Goal: Communication & Community: Participate in discussion

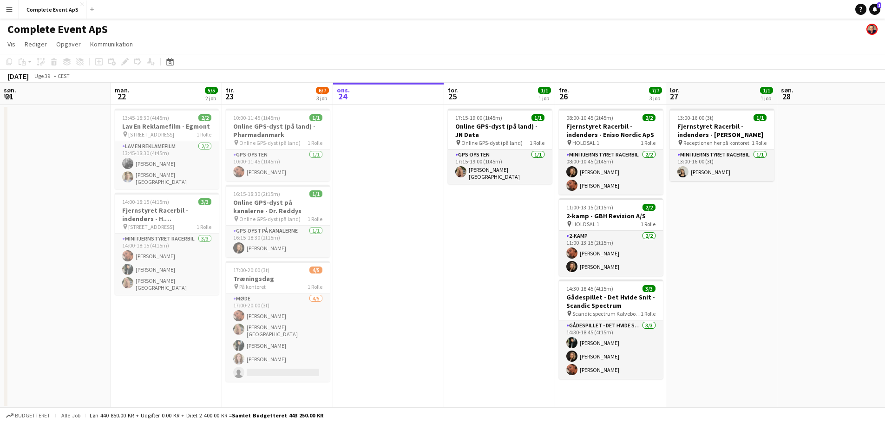
scroll to position [0, 222]
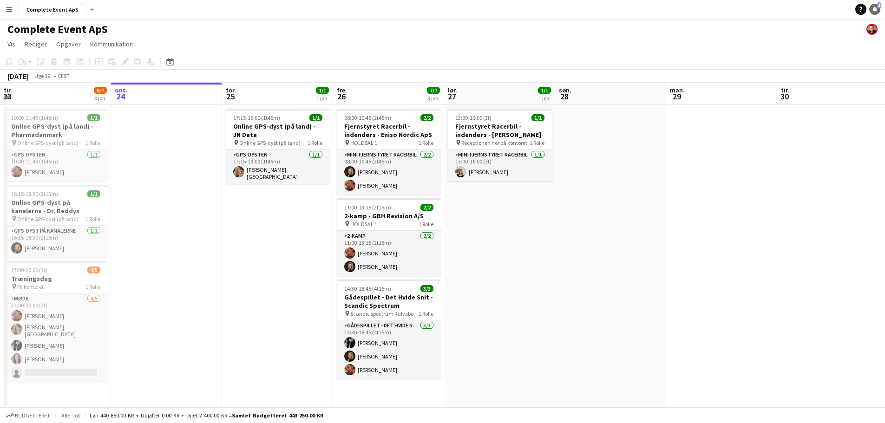
click at [873, 10] on icon at bounding box center [874, 9] width 5 height 5
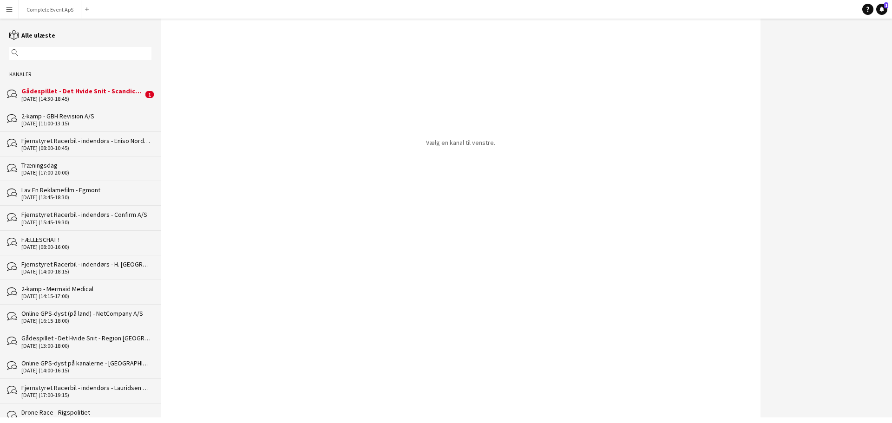
click at [84, 88] on div "Gådespillet - Det Hvide Snit - Scandic Spectrum" at bounding box center [82, 91] width 122 height 8
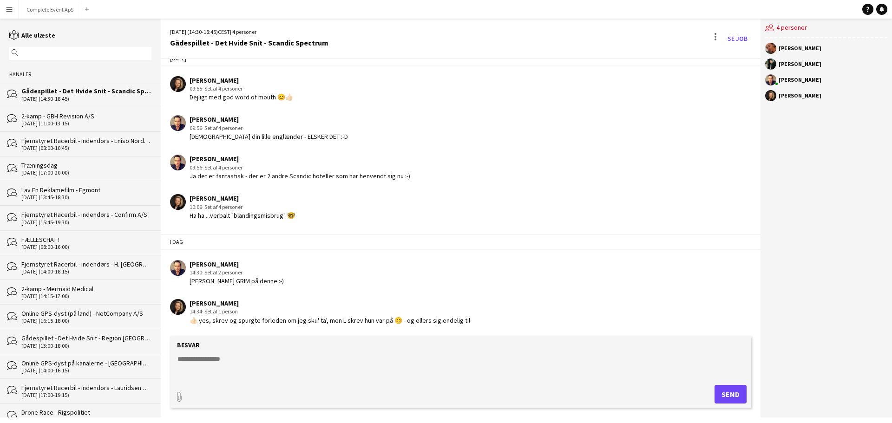
scroll to position [107, 0]
click at [421, 353] on form "Besvar paperclip Send" at bounding box center [460, 372] width 581 height 72
click at [421, 358] on textarea at bounding box center [462, 366] width 572 height 24
click at [421, 360] on textarea at bounding box center [462, 366] width 572 height 24
type textarea "******"
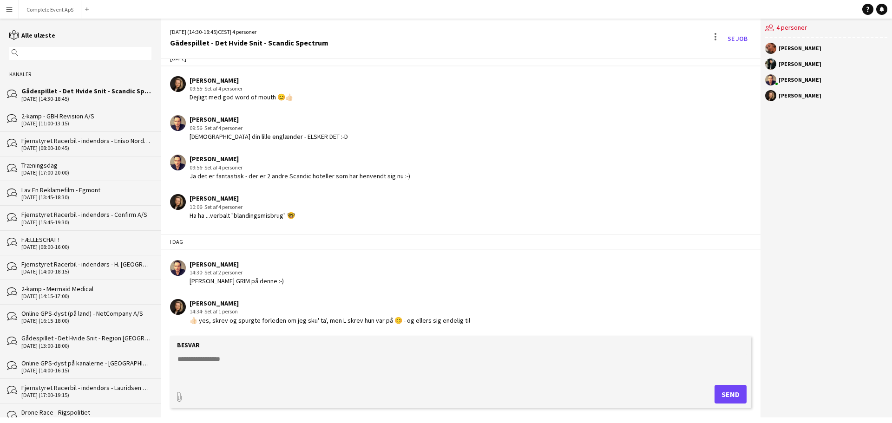
scroll to position [146, 0]
